Goal: Transaction & Acquisition: Purchase product/service

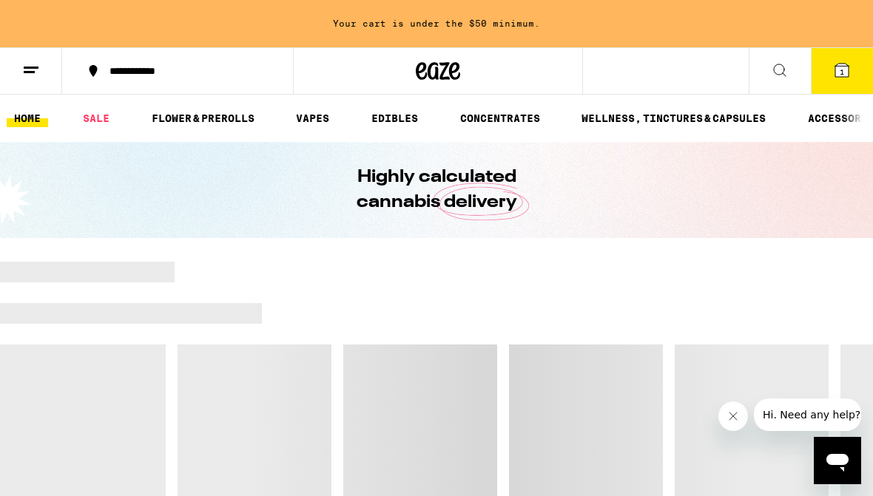
click at [837, 70] on icon at bounding box center [841, 70] width 13 height 13
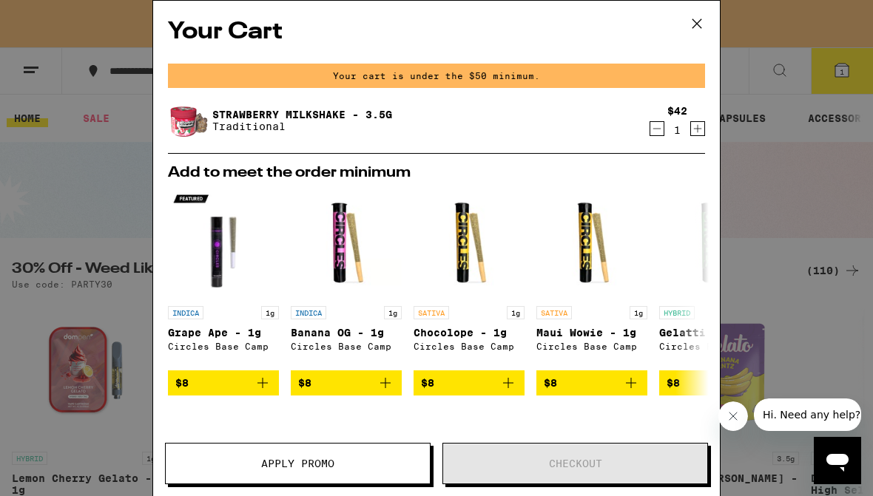
click at [662, 127] on icon "Decrement" at bounding box center [656, 129] width 13 height 18
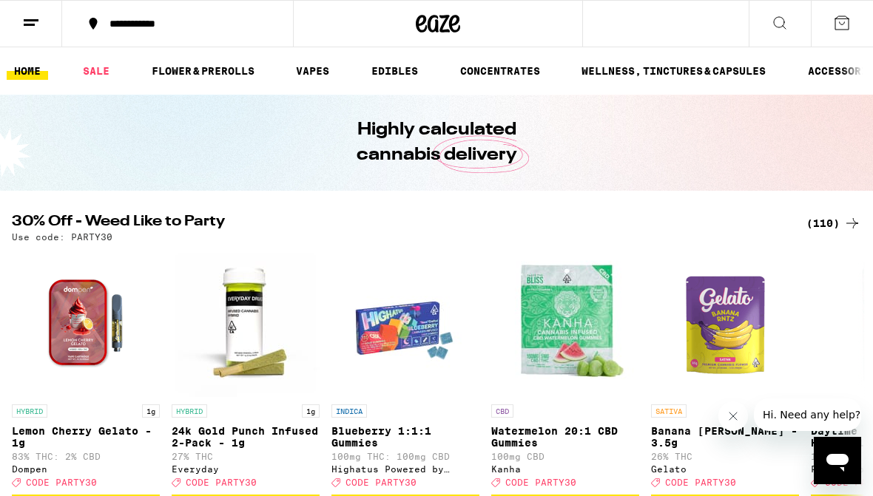
click at [839, 218] on div "(110)" at bounding box center [833, 223] width 55 height 18
click at [814, 224] on div "(110)" at bounding box center [833, 223] width 55 height 18
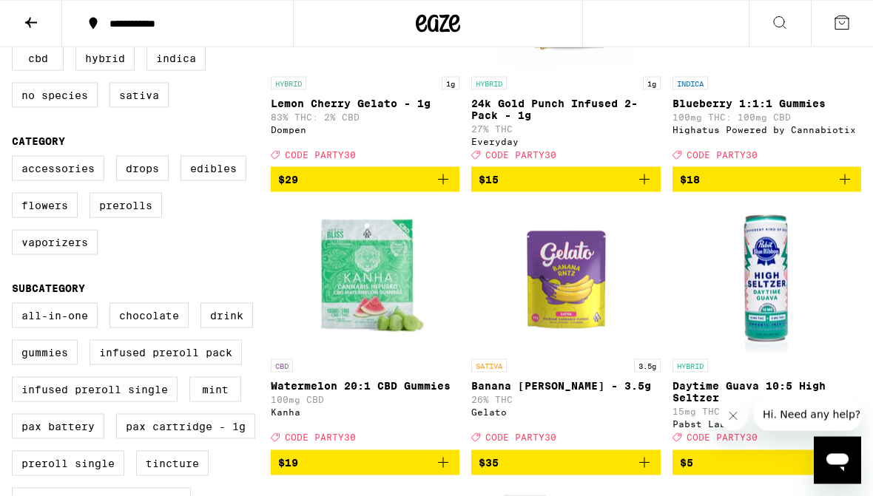
scroll to position [293, 0]
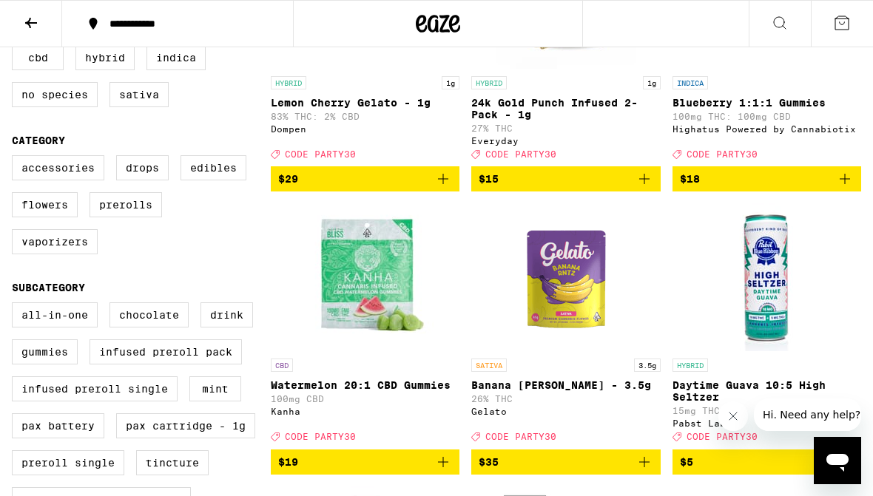
click at [223, 180] on label "Edibles" at bounding box center [213, 167] width 66 height 25
click at [16, 158] on input "Edibles" at bounding box center [15, 158] width 1 height 1
checkbox input "true"
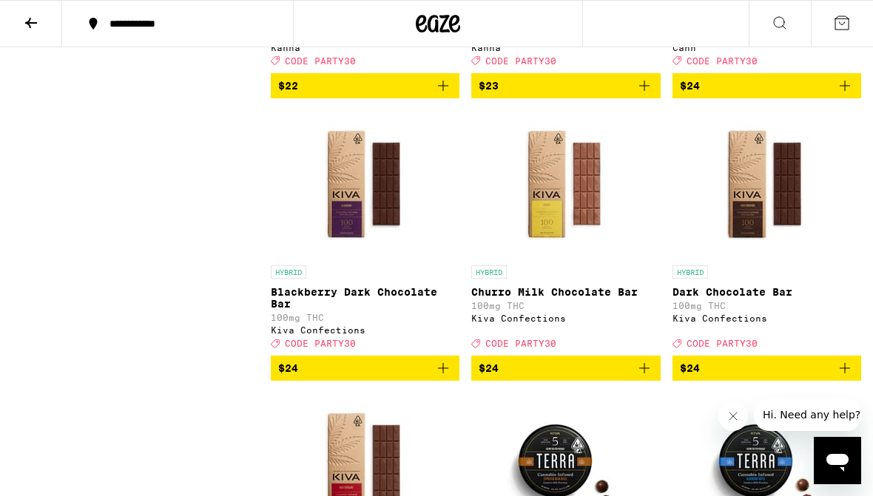
scroll to position [4320, 0]
